Goal: Find specific page/section: Find specific page/section

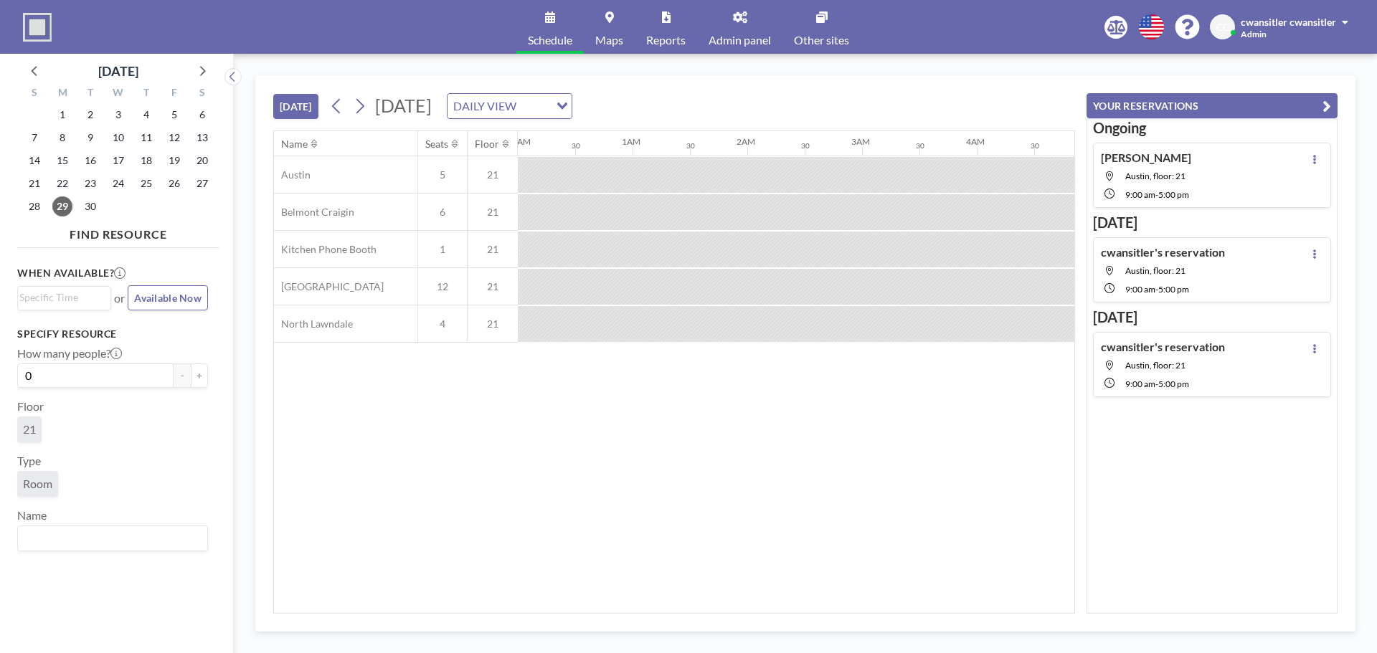
drag, startPoint x: 465, startPoint y: 604, endPoint x: 442, endPoint y: 605, distance: 23.7
click at [442, 605] on div "Name Seats Floor 12AM 30 1AM 30 2AM 30 3AM 30 4AM 30 5AM 30 6AM 30 7AM 30 8AM 3…" at bounding box center [674, 372] width 800 height 482
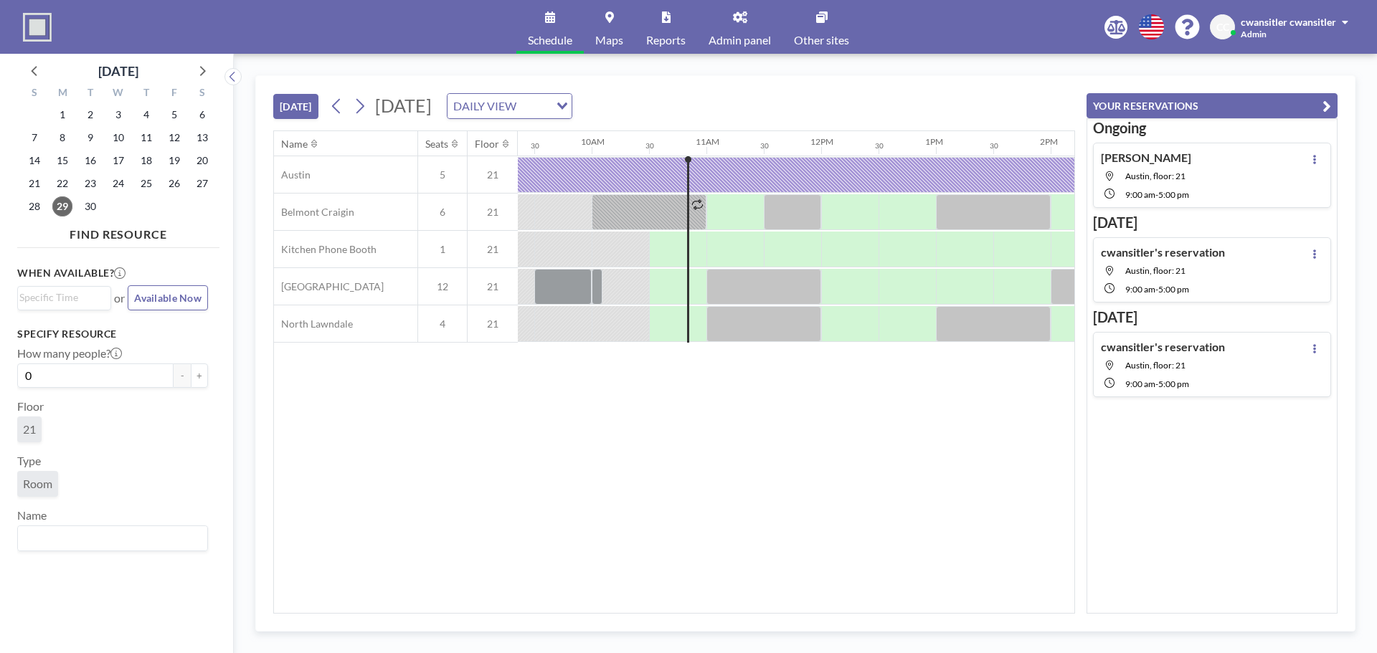
scroll to position [0, 985]
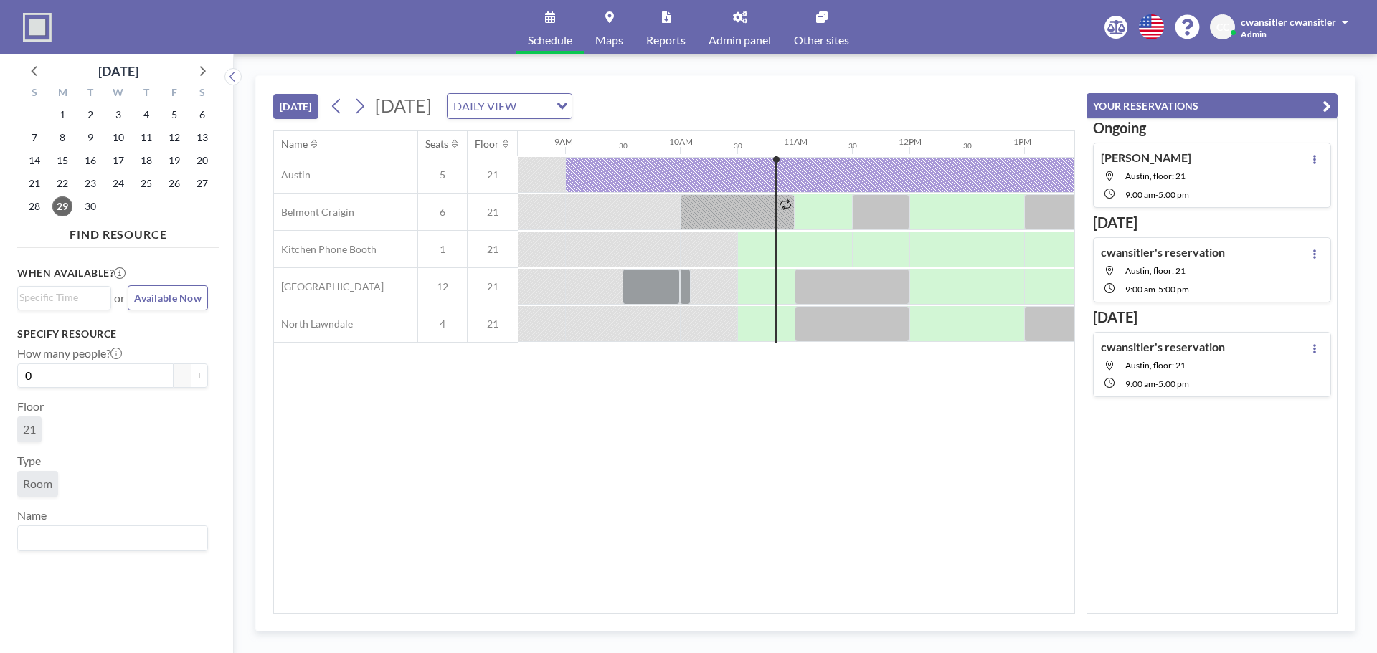
click at [668, 10] on link "Reports" at bounding box center [666, 27] width 62 height 54
